Goal: Communication & Community: Answer question/provide support

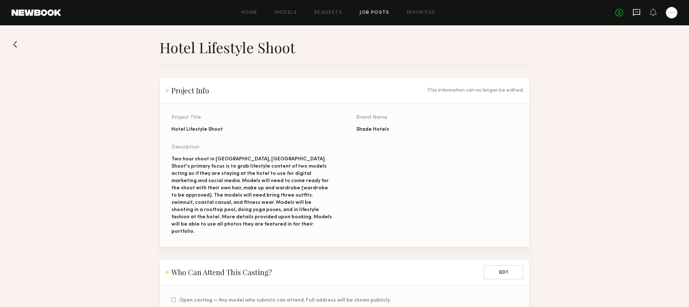
click at [636, 16] on icon at bounding box center [636, 12] width 8 height 8
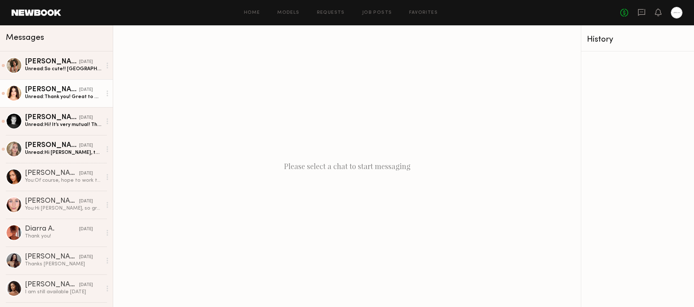
click at [77, 94] on div "Unread: Thank you! Great to work with you" at bounding box center [63, 96] width 77 height 7
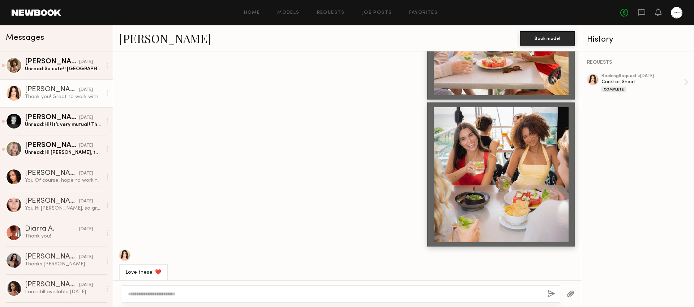
scroll to position [1008, 0]
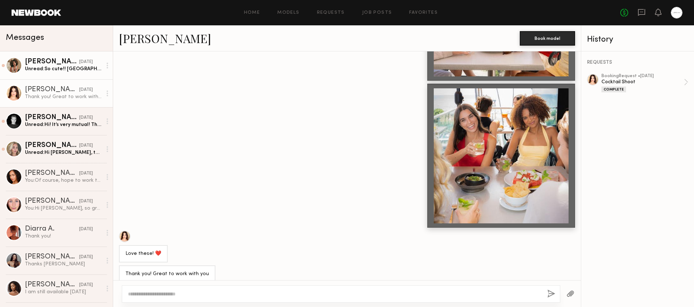
click at [59, 62] on div "[PERSON_NAME]" at bounding box center [52, 61] width 54 height 7
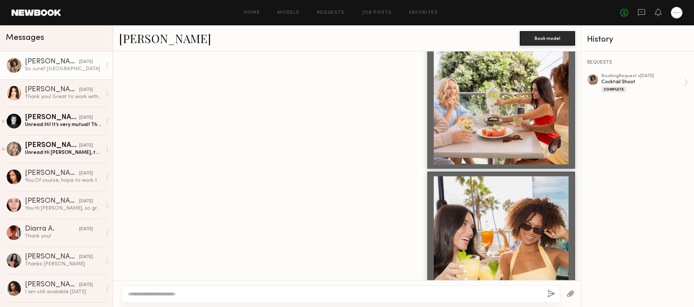
scroll to position [894, 0]
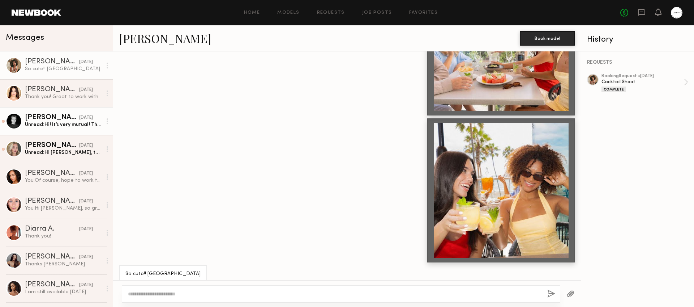
click at [65, 123] on div "Unread: Hi! It’s very mutual! Thank you so much!" at bounding box center [63, 124] width 77 height 7
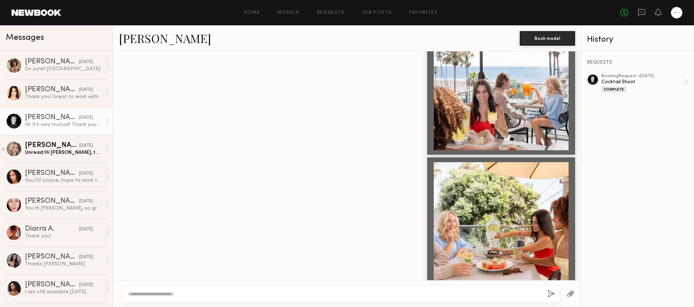
scroll to position [935, 0]
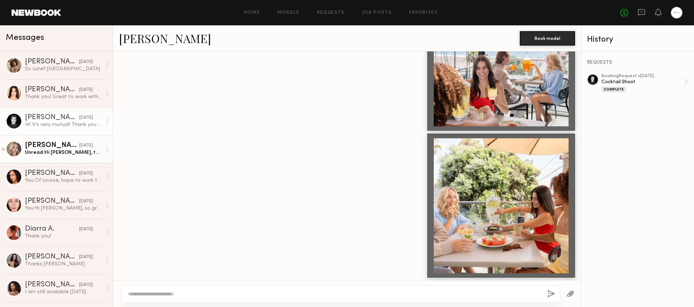
click at [60, 158] on link "[PERSON_NAME] [DATE] Unread: Hi [PERSON_NAME], thank you so much for sending th…" at bounding box center [56, 149] width 113 height 28
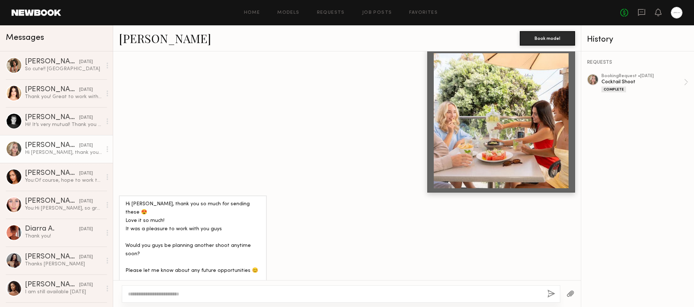
scroll to position [836, 0]
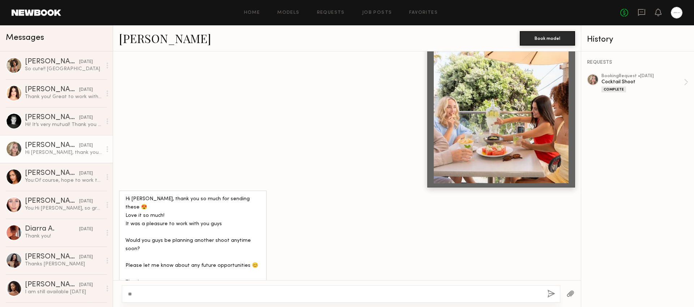
type textarea "*"
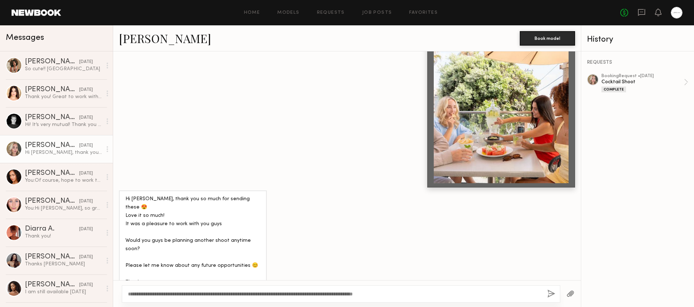
type textarea "**********"
click at [554, 293] on button "button" at bounding box center [551, 293] width 8 height 9
